Goal: Information Seeking & Learning: Understand process/instructions

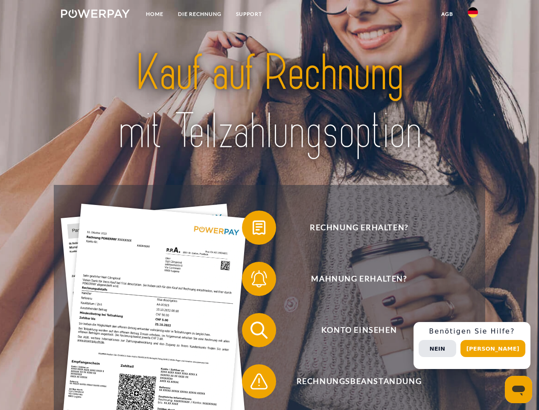
click at [95, 15] on img at bounding box center [95, 13] width 69 height 9
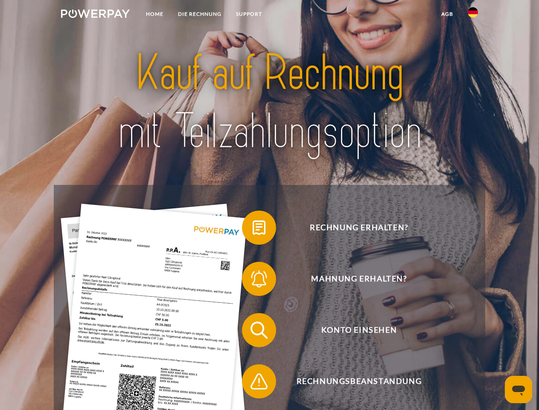
click at [473, 15] on img at bounding box center [473, 12] width 10 height 10
click at [447, 14] on link "agb" at bounding box center [447, 13] width 26 height 15
click at [253, 229] on span at bounding box center [246, 227] width 43 height 43
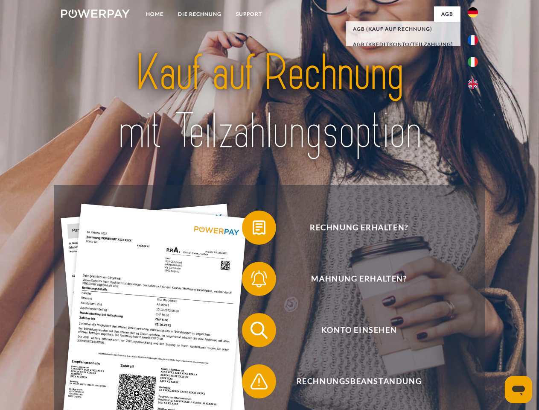
click at [253, 281] on span at bounding box center [246, 279] width 43 height 43
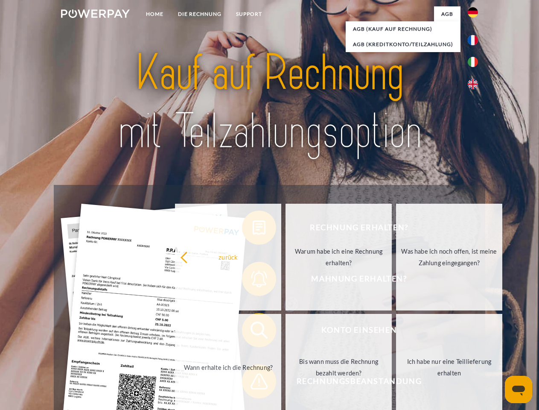
click at [286, 332] on link "Bis wann muss die Rechnung bezahlt werden?" at bounding box center [339, 367] width 106 height 107
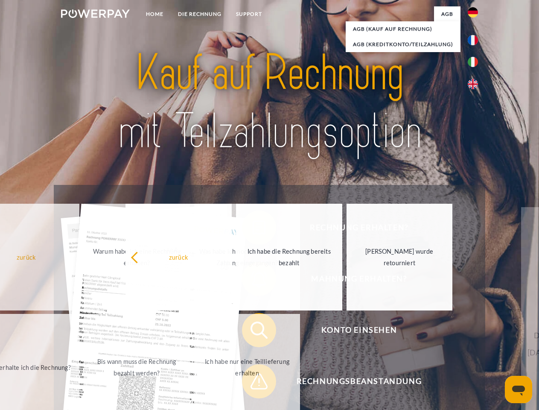
click at [253, 383] on span at bounding box center [246, 381] width 43 height 43
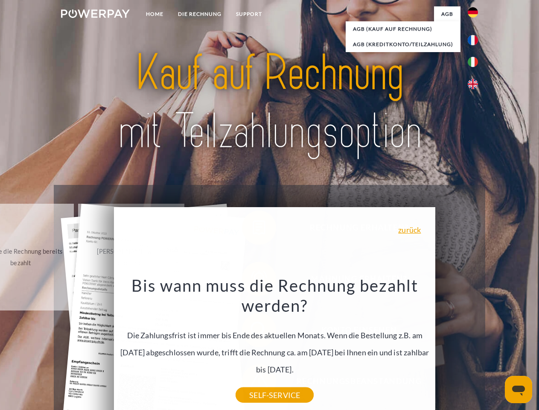
click at [475, 346] on div "Rechnung erhalten? Mahnung erhalten? Konto einsehen" at bounding box center [269, 356] width 431 height 342
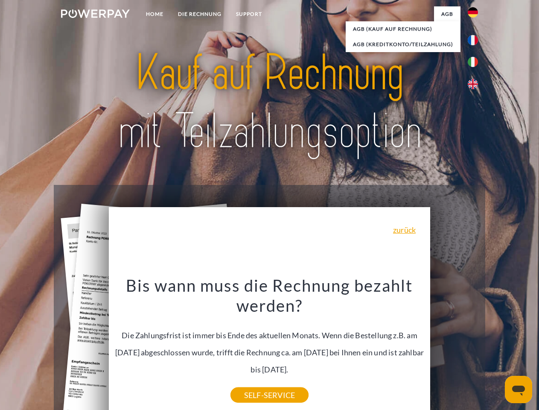
click at [454, 347] on span "Konto einsehen" at bounding box center [359, 330] width 209 height 34
click at [496, 348] on header "Home DIE RECHNUNG SUPPORT" at bounding box center [269, 295] width 539 height 590
